Goal: Register for event/course

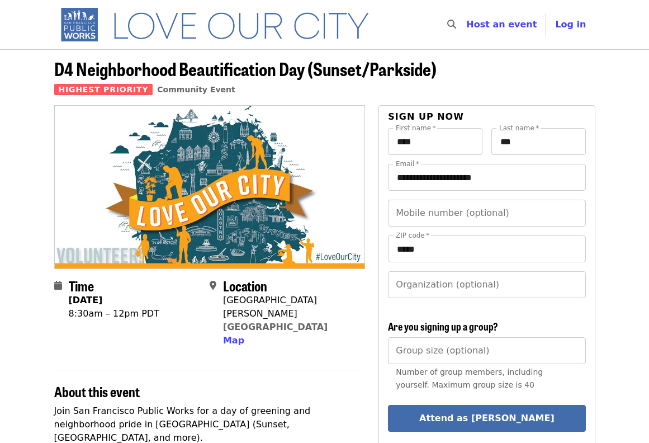
click at [267, 28] on img "Main navigation" at bounding box center [219, 25] width 331 height 36
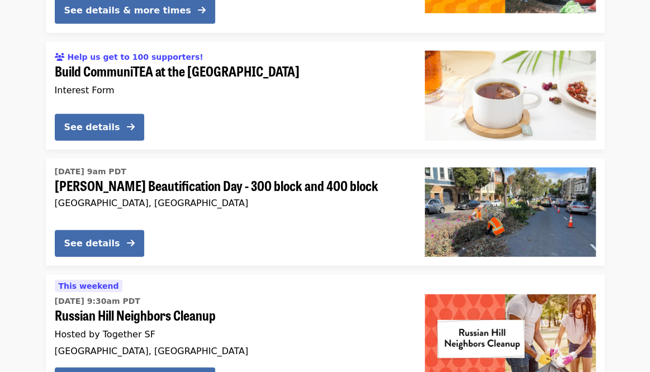
scroll to position [1187, 0]
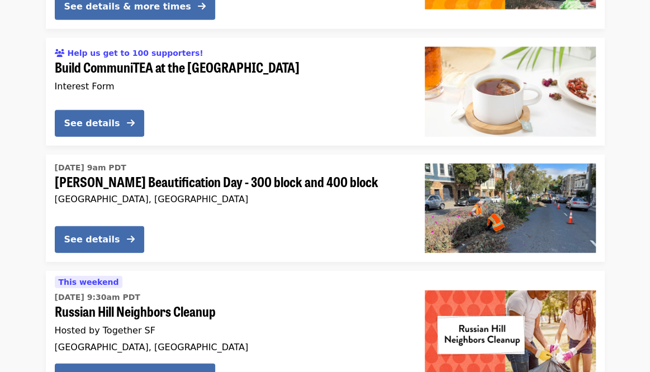
click at [226, 228] on div "See details" at bounding box center [231, 241] width 352 height 31
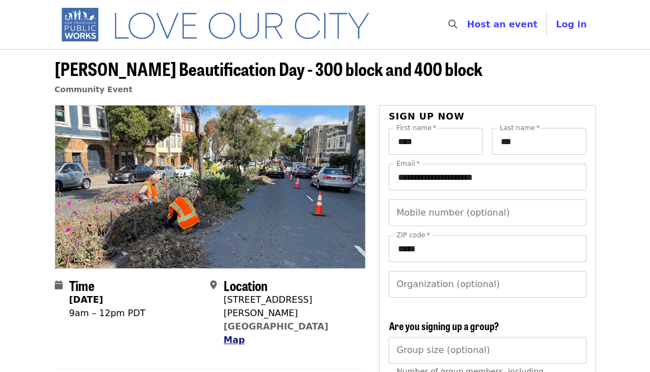
click at [236, 335] on span "Map" at bounding box center [234, 340] width 21 height 11
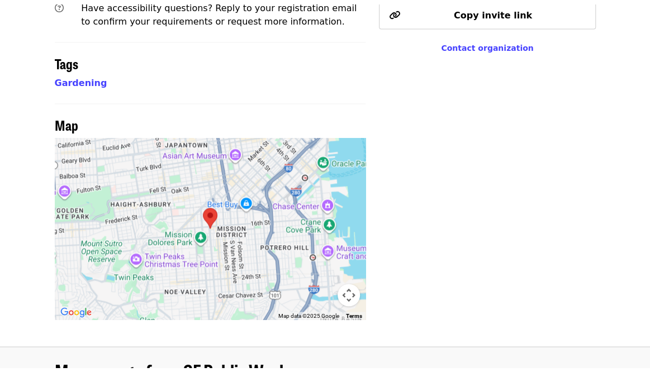
scroll to position [781, 0]
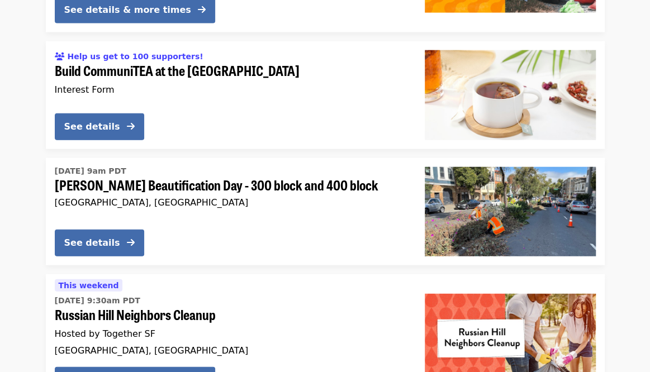
scroll to position [1188, 0]
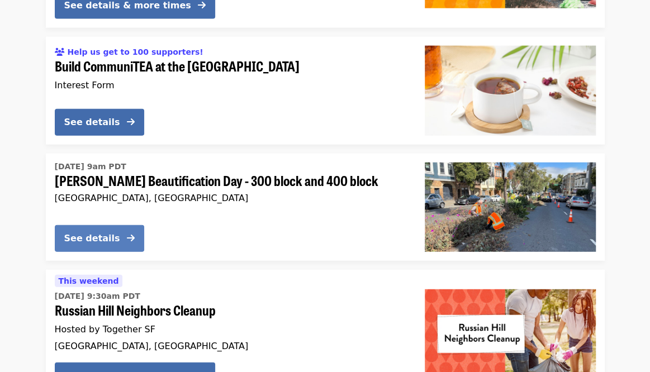
click at [92, 239] on div "See details" at bounding box center [92, 238] width 56 height 13
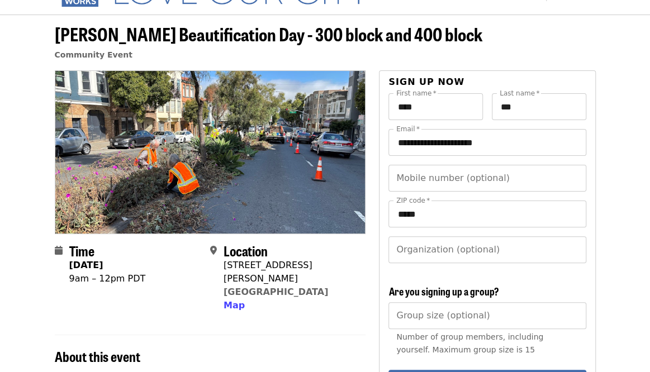
scroll to position [33, 0]
